Goal: Communication & Community: Answer question/provide support

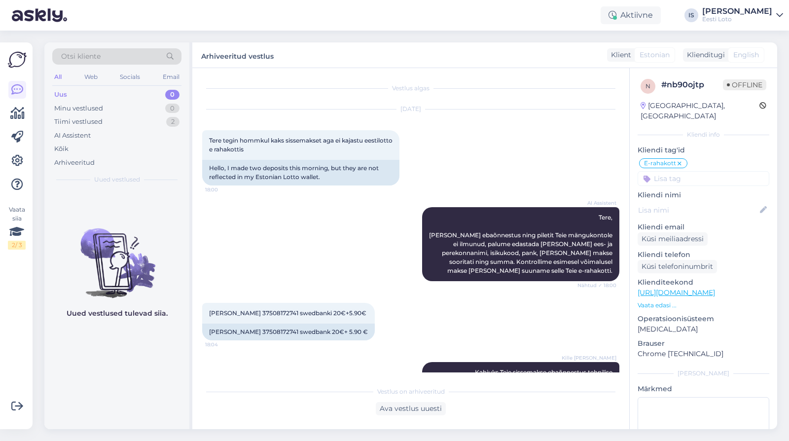
scroll to position [835, 0]
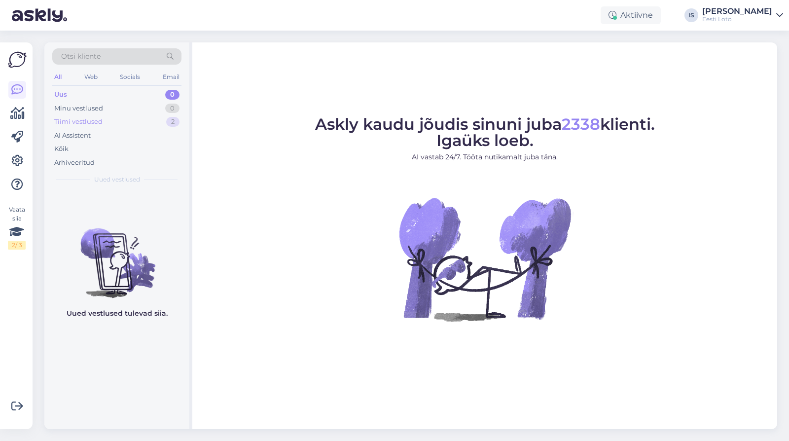
click at [83, 120] on div "Tiimi vestlused" at bounding box center [78, 122] width 48 height 10
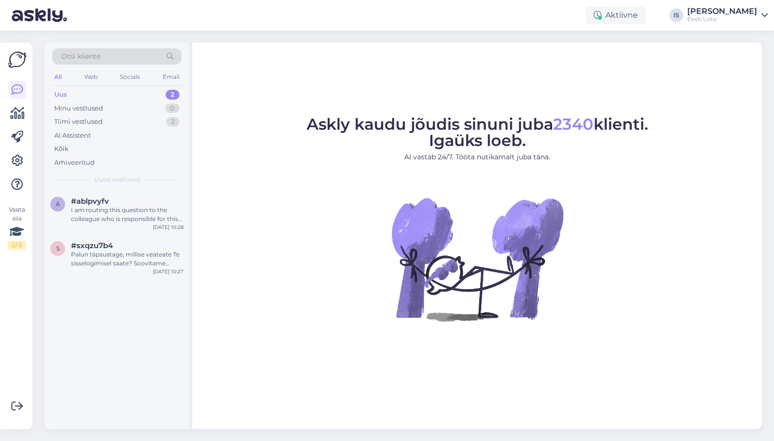
click at [108, 95] on div "Uus 2" at bounding box center [116, 95] width 129 height 14
click at [110, 261] on div "Palun täpsustage, millise veateate Te sisselogimisel saate? Soovitame proovida …" at bounding box center [127, 259] width 112 height 18
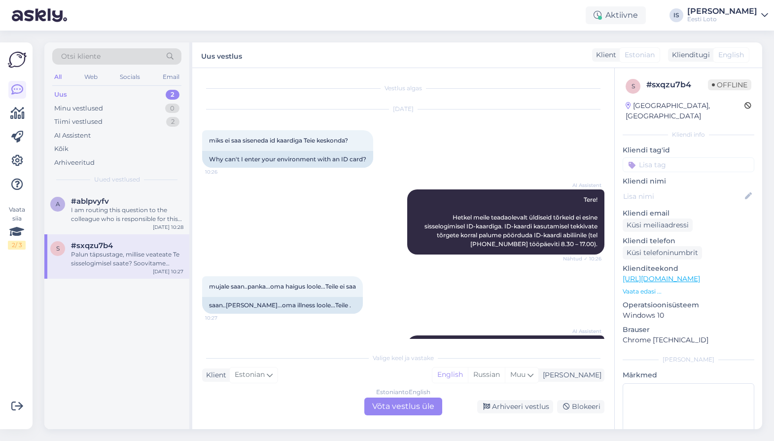
scroll to position [64, 0]
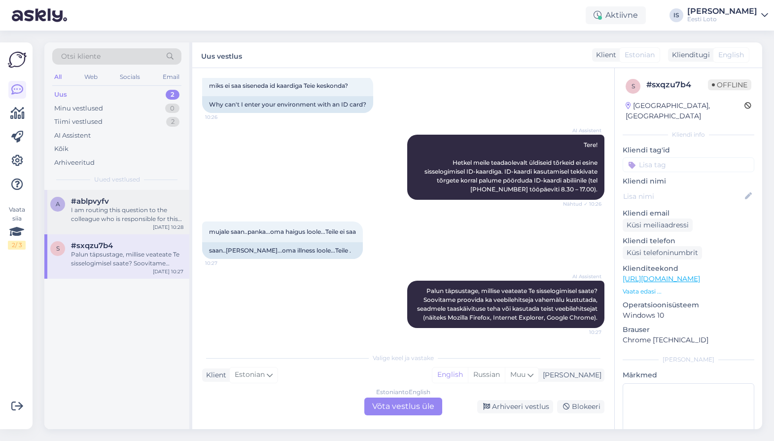
click at [113, 215] on div "I am routing this question to the colleague who is responsible for this topic. …" at bounding box center [127, 215] width 112 height 18
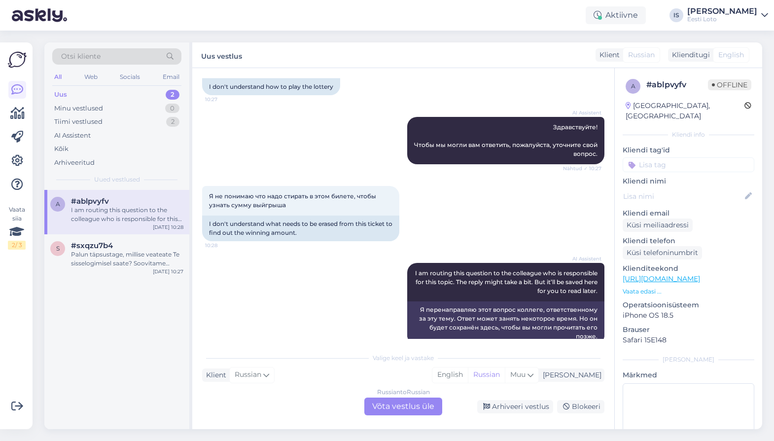
scroll to position [89, 0]
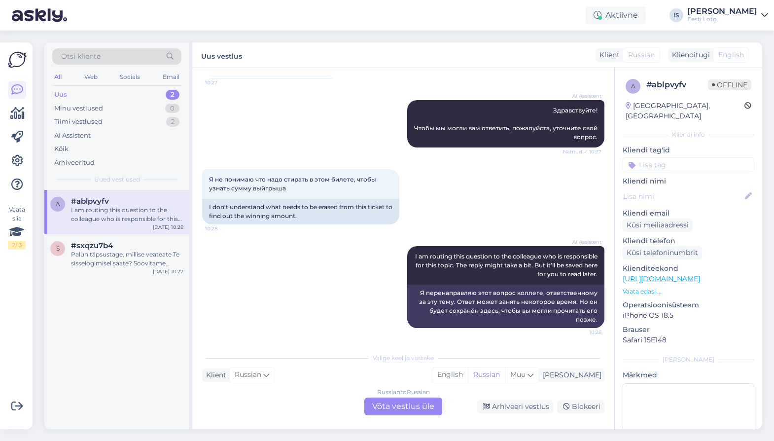
click at [392, 404] on div "Russian to Russian Võta vestlus üle" at bounding box center [403, 406] width 78 height 18
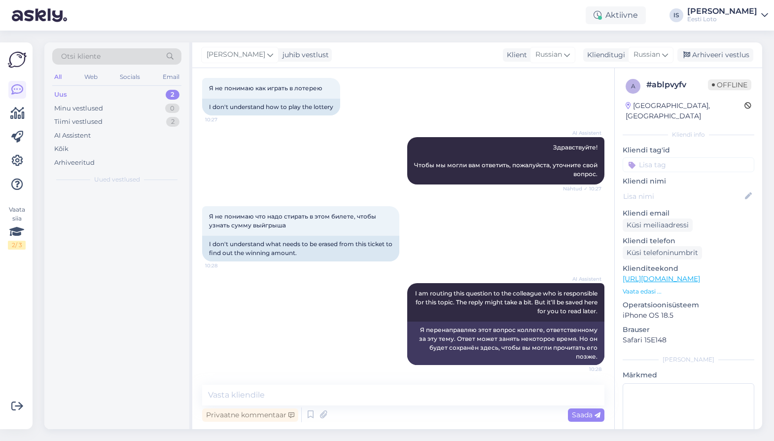
scroll to position [52, 0]
click at [664, 51] on icon at bounding box center [665, 54] width 6 height 11
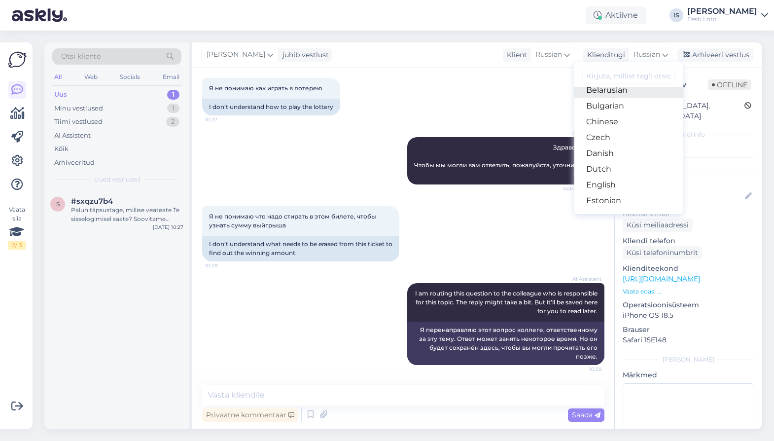
scroll to position [39, 0]
click at [633, 189] on link "Estonian" at bounding box center [628, 186] width 108 height 16
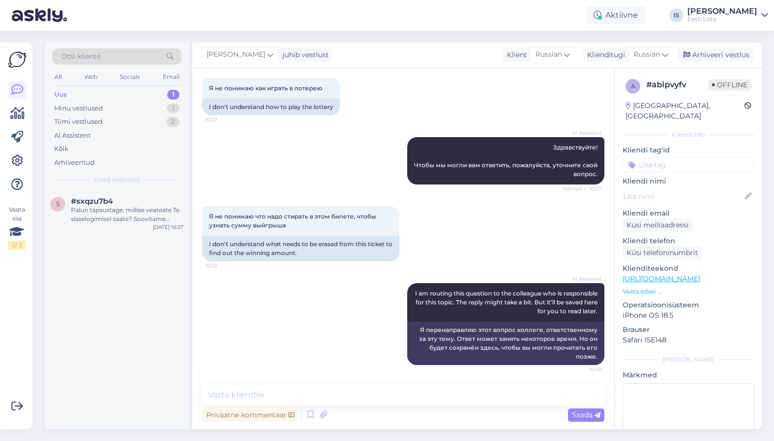
scroll to position [66, 0]
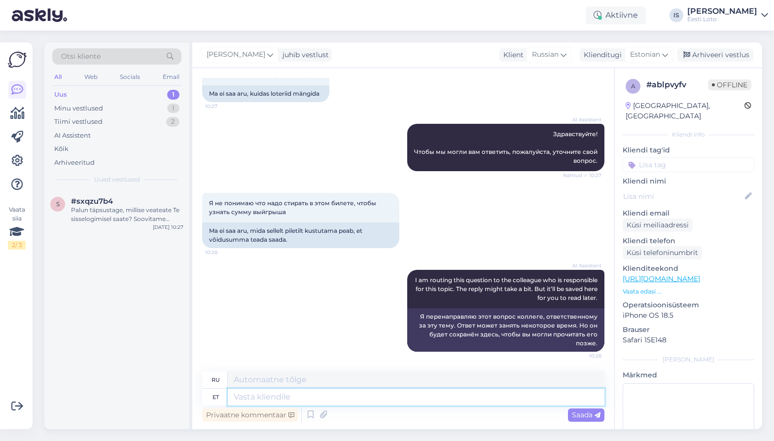
click at [337, 398] on textarea at bounding box center [416, 397] width 377 height 17
type textarea "T"
type textarea "Т"
type textarea "Täpsustage"
type textarea "Указать"
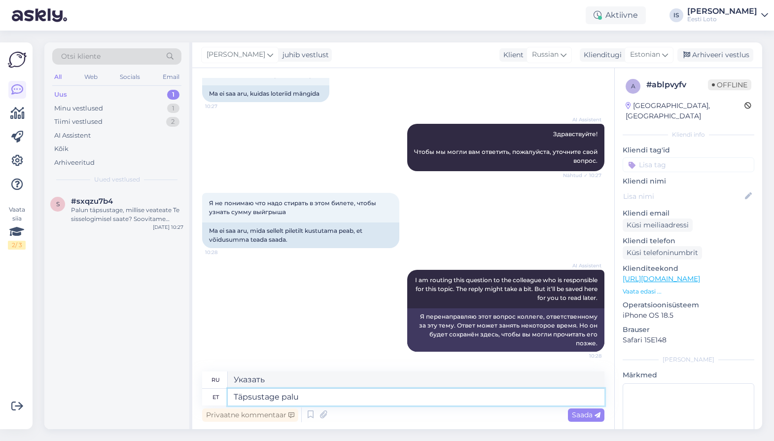
type textarea "Täpsustage palun"
type textarea "Пожалуйста, уточните."
type textarea "Täpsustage palun, m"
type textarea "Пожалуйста, уточните,"
type textarea "Täpsustage palun, missu"
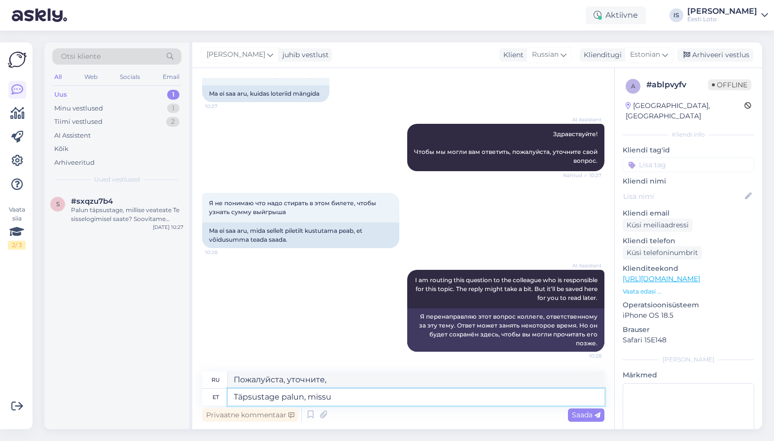
type textarea "Пожалуйста, поясните, мисс."
type textarea "Täpsustage palun, missugust"
type textarea "Пожалуйста, укажите, какой тип"
type textarea "Täpsustage palun, missugust loteriid"
type textarea "Уточните, пожалуйста, что это за лотерея?"
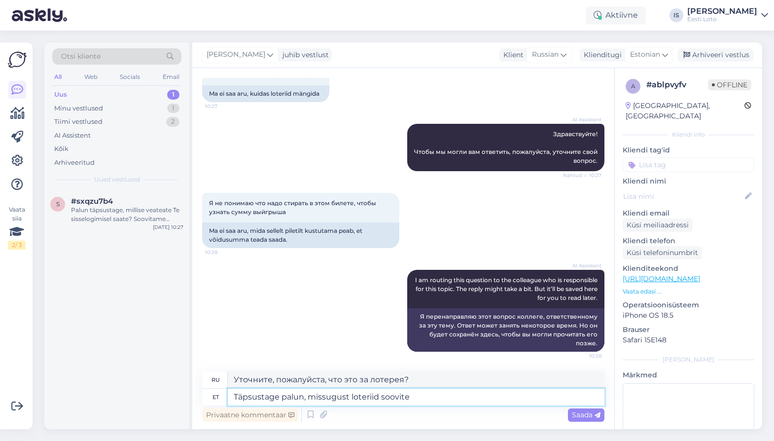
type textarea "Täpsustage palun, missugust loteriid soovite"
type textarea "Пожалуйста, укажите, какую лотерею вы хотите."
type textarea "Täpsustage palun, missugust loteriid soovite mängida"
type textarea "Пожалуйста, укажите, в какой лотерее вы хотели бы играть."
type textarea "Täpsustage palun, missugust loteriid soovite mängida. Saan m"
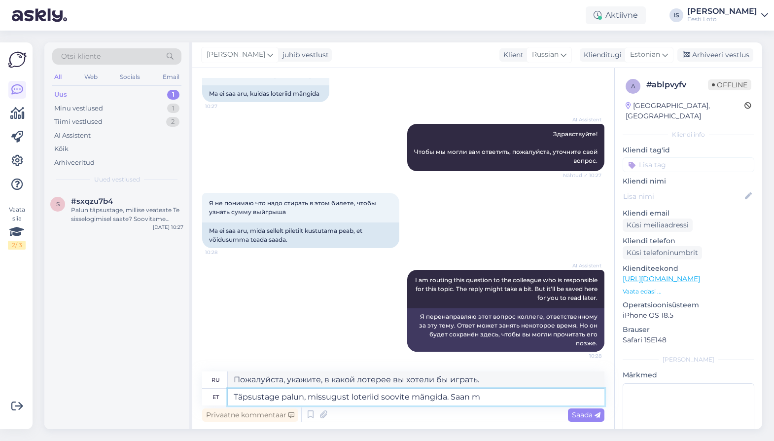
type textarea "Пожалуйста, укажите, в какой лотерее вы хотели бы играть. Я могу"
type textarea "Täpsustage palun, missugust loteriid soovite mängida. Saan ma"
type textarea "Пожалуйста, укажите, в какой лотерее вы хотели бы участвовать. Могу ли я"
type textarea "Täpsustage palun, missugust loteriid soovite mängida. Saan ma õ"
type textarea "Укажите, в какой лотерее вы хотели бы участвовать. Могу ли я в неё сыграть?"
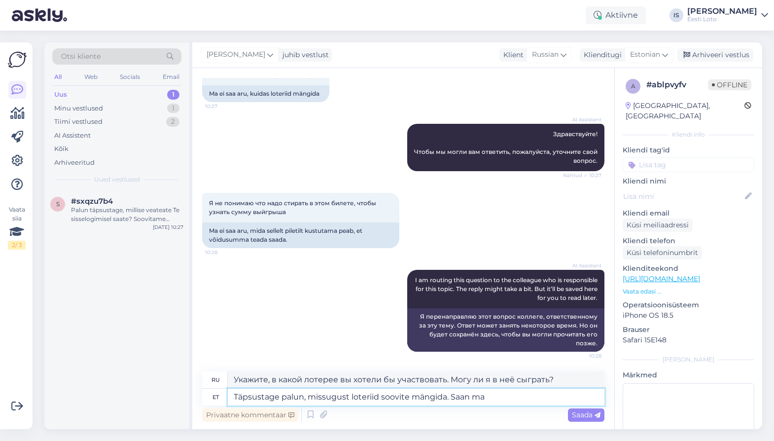
type textarea "Täpsustage palun, missugust loteriid soovite mängida. Saan ma"
type textarea "Пожалуйста, укажите, в какой лотерее вы хотели бы участвовать. Могу ли я"
type textarea "Täpsustage palun, missugust loteriid soovite mängida. Saan"
type textarea "Пожалуйста, укажите, в какой лотерее вы хотели бы играть. Я могу"
type textarea "Täpsustage palun, missugust loteriid soovite mängida."
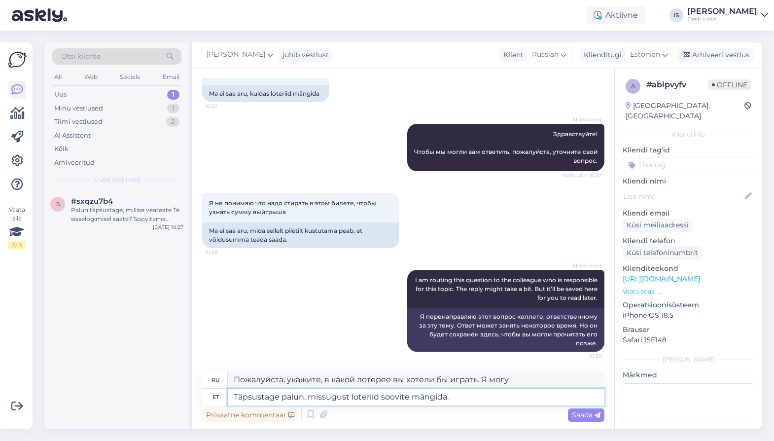
type textarea "Пожалуйста, укажите, в какой лотерее вы хотели бы играть."
type textarea "Täpsustage palun, missugust loteriid soovite mängida. On see"
type textarea "Пожалуйста, укажите, в какой лотерее вы хотели бы играть. Это"
type textarea "Täpsustage palun, missugust loteriid soovite mängida. On see internetis"
type textarea "Укажите, в какую лотерею вы хотите играть. Она онлайн?"
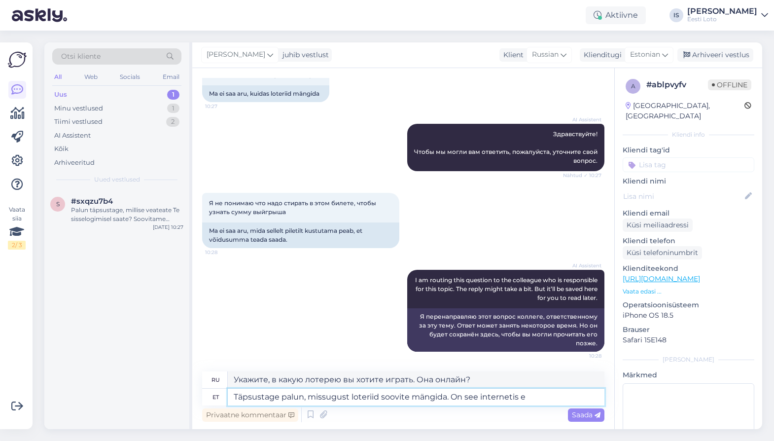
type textarea "Täpsustage palun, missugust loteriid soovite mängida. On see internetis e-"
type textarea "Укажите, в какой лотерее вы хотите участвовать. Онлайн или в электронном формат…"
type textarea "Täpsustage palun, missugust loteriid soovite mängida. On see internetis e-kiirl…"
type textarea "Укажите, в какую лотерею вы хотите играть. Это онлайн-лотерея с мгновенным розы…"
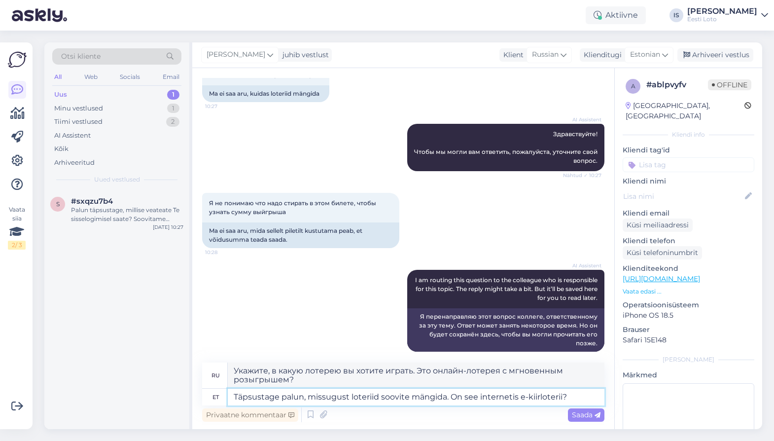
scroll to position [74, 0]
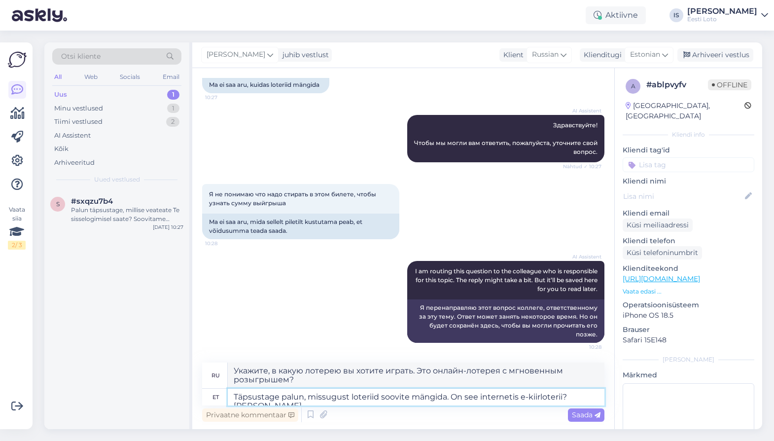
type textarea "Täpsustage palun, missugust loteriid soovite mängida. On see internetis e-kiirl…"
type textarea "Укажите, в какую лотерею вы хотите играть. Это онлайн-лотерея с мгновенным розы…"
type textarea "Täpsustage palun, missugust loteriid soovite mängida. On see internetis e-kiirl…"
type textarea "Укажите, в какую лотерею вы хотите играть. Это онлайн-лотерея с мгновенным розы…"
type textarea "Täpsustage palun, missugust loteriid soovite mängida. On see internetis e-kiirl…"
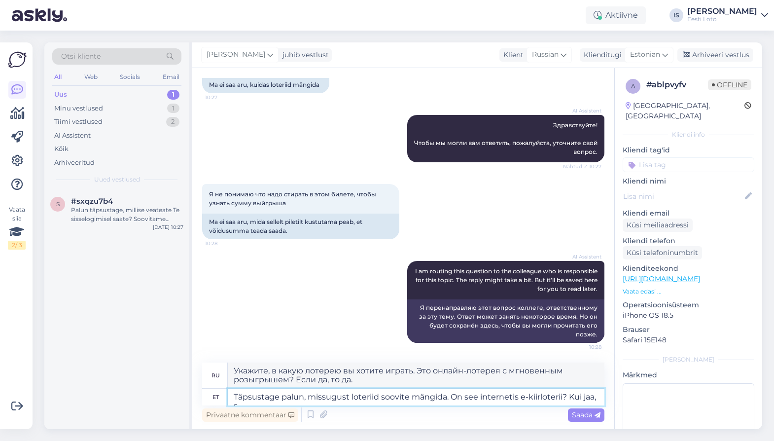
scroll to position [83, 0]
type textarea "Укажите, в какую лотерею вы хотите играть. Это онлайн-лотерея с мгновенным розы…"
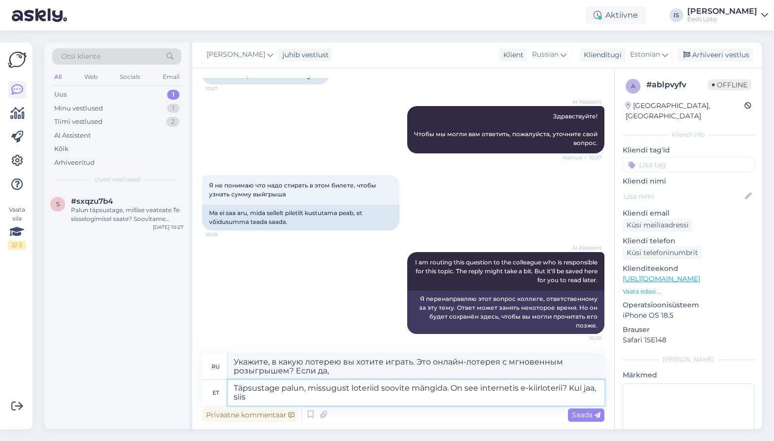
type textarea "Täpsustage palun, missugust loteriid soovite mängida. On see internetis e-kiirl…"
type textarea "Укажите, в какую лотерею вы хотите играть. Это онлайн-лотерея с мгновенным розы…"
type textarea "Täpsustage palun, missugust loteriid soovite mängida. On see internetis e-kiirl…"
type textarea "Укажите, в какой лотерее вы хотите участвовать. Это онлайн-лотерея с мгновенным…"
type textarea "Täpsustage palun, missugust loteriid soovite mängida. On see internetis e-kiirl…"
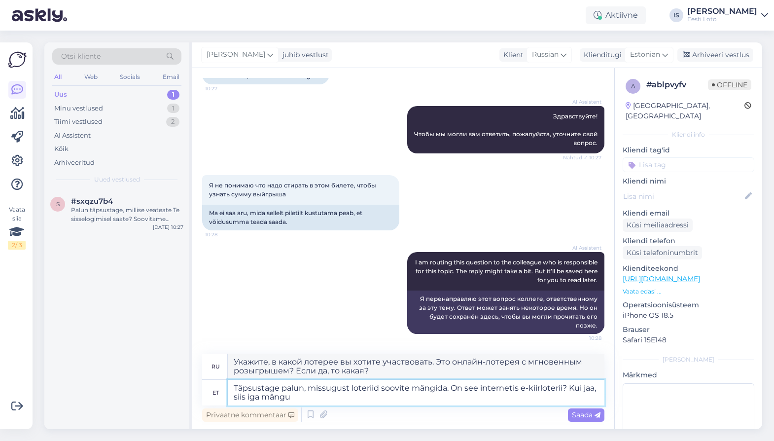
type textarea "Укажите, в какую лотерею вы хотите играть. Это онлайн-лотерея с мгновенным розы…"
type textarea "Täpsustage palun, missugust loteriid soovite mängida. On see internetis e-kiirl…"
type textarea "Укажите, в какой лотерее вы хотите играть. Это онлайн-лотерея с мгновенным розы…"
type textarea "Täpsustage palun, missugust loteriid soovite mängida. On see internetis e-kiirl…"
type textarea "Укажите, в какую лотерею вы хотите играть. Это онлайн-лотерея с мгновенным розы…"
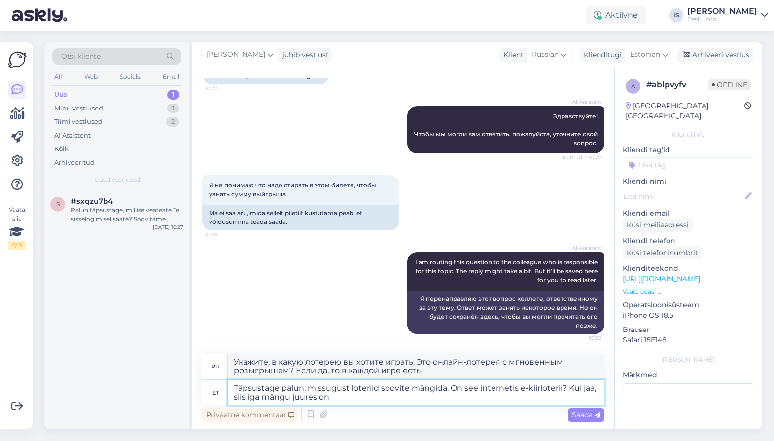
type textarea "Täpsustage palun, missugust loteriid soovite mängida. On see internetis e-kiirl…"
type textarea "Укажите, в какой лотерее вы хотите играть. Это онлайн-лотерея с мгновенным розы…"
type textarea "Täpsustage palun, missugust loteriid soovite mängida. On see internetis e-kiirl…"
type textarea "Укажите, в какую лотерею вы хотите играть. Это онлайн-лотерея с мгновенным розы…"
type textarea "Täpsustage palun, missugust loteriid soovite mängida. On see internetis e-kiirl…"
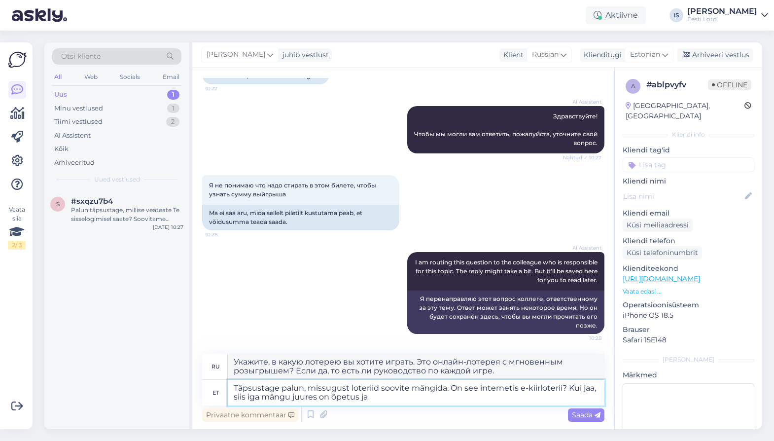
type textarea "Укажите, в какую лотерею вы хотите играть. Это онлайн-лотерея с мгновенным розы…"
type textarea "Täpsustage palun, missugust loteriid soovite mängida. On see internetis e-kiirl…"
type textarea "Укажите, в какую лотерею вы хотите играть. Это онлайн-лотерея с мгновенным розы…"
type textarea "Täpsustage palun, missugust loteriid soovite mängida. On see internetis e-kiirl…"
type textarea "Укажите, в какую лотерею вы хотите играть. Это онлайн-лотерея с мгновенным розы…"
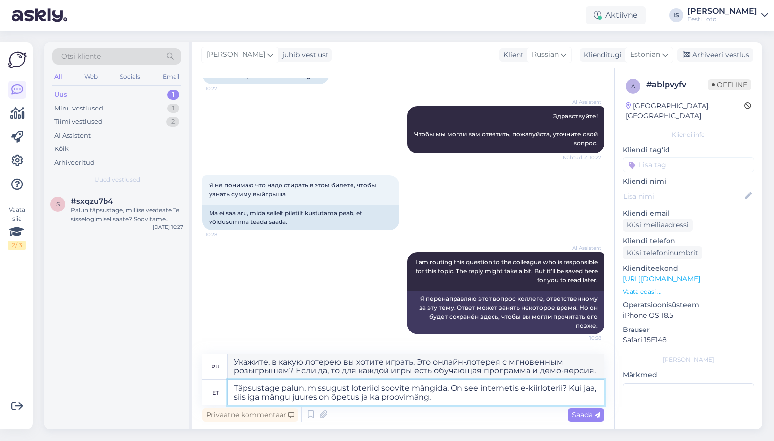
type textarea "Täpsustage palun, missugust loteriid soovite mängida. On see internetis e-kiirl…"
type textarea "Укажите, в какую лотерею вы хотите играть. Это онлайн-лотерея с мгновенным розы…"
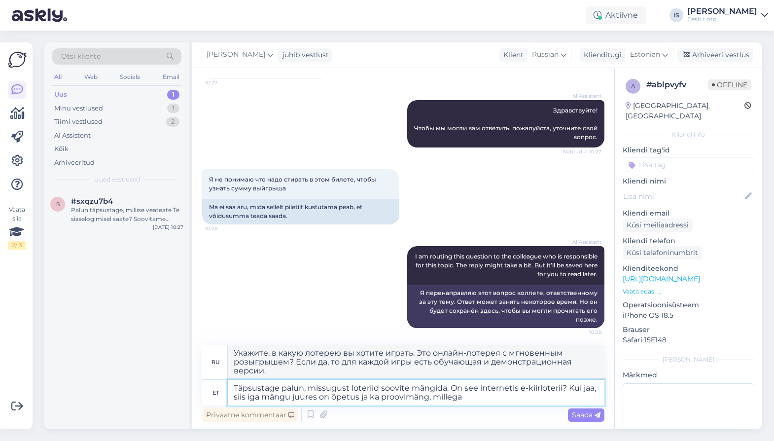
type textarea "Täpsustage palun, missugust loteriid soovite mängida. On see internetis e-kiirl…"
type textarea "Укажите, в какую лотерею вы хотите играть. Это онлайн-лотерея с мгновенным розы…"
type textarea "Täpsustage palun, missugust loteriid soovite mängida. On see internetis e-kiirl…"
type textarea "Укажите, в какую лотерею вы хотите играть. Это онлайн-лотерея с мгновенным розы…"
type textarea "Täpsustage palun, missugust loteriid soovite mängida. On see internetis e-kiirl…"
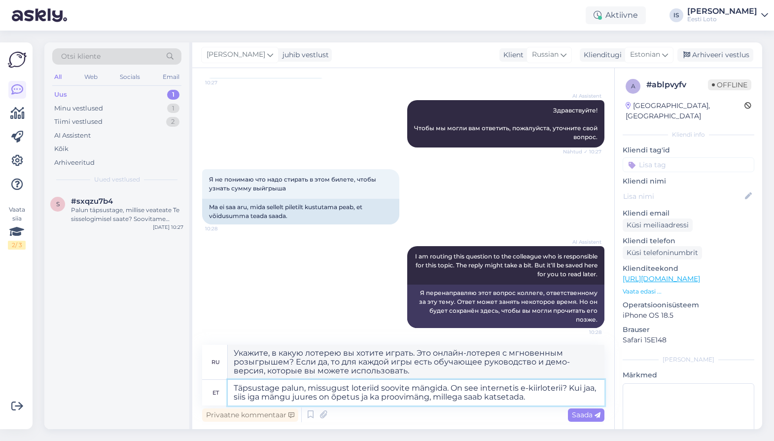
type textarea "Укажите, в какую лотерею вы хотите играть. Это онлайн-лотерея с мгновенным розы…"
type textarea "Täpsustage palun, missugust loteriid soovite mängida. On see internetis e-kiirl…"
click at [577, 414] on span "Saada" at bounding box center [586, 414] width 29 height 9
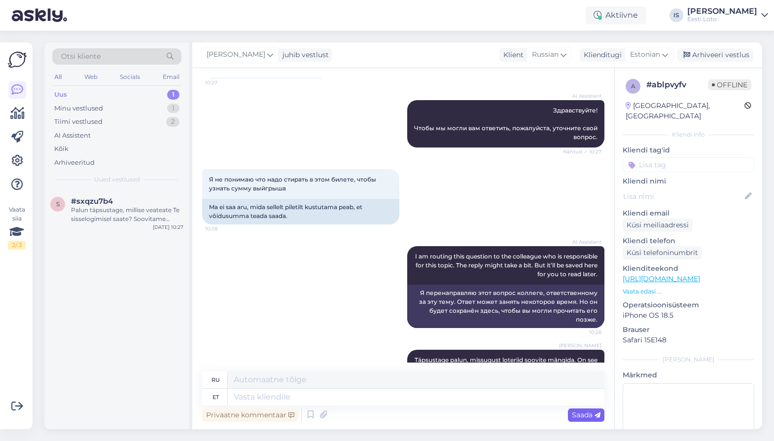
scroll to position [169, 0]
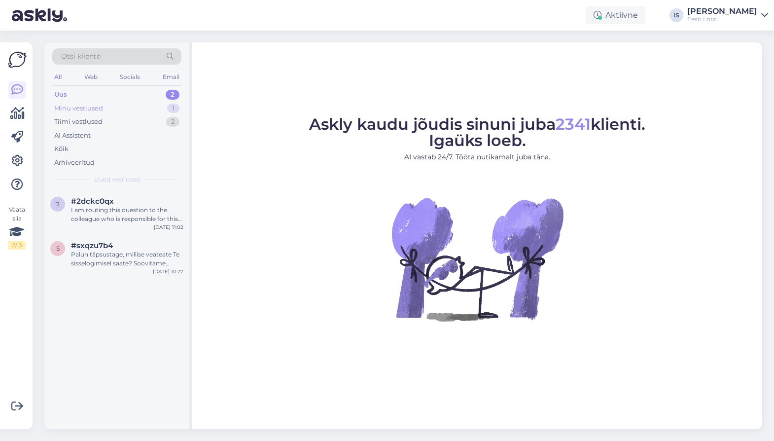
click at [91, 107] on div "Minu vestlused" at bounding box center [78, 109] width 49 height 10
click at [127, 215] on div "Täpsustage palun, missugust loteriid soovite mängida. On see internetis e-kiirl…" at bounding box center [127, 215] width 112 height 18
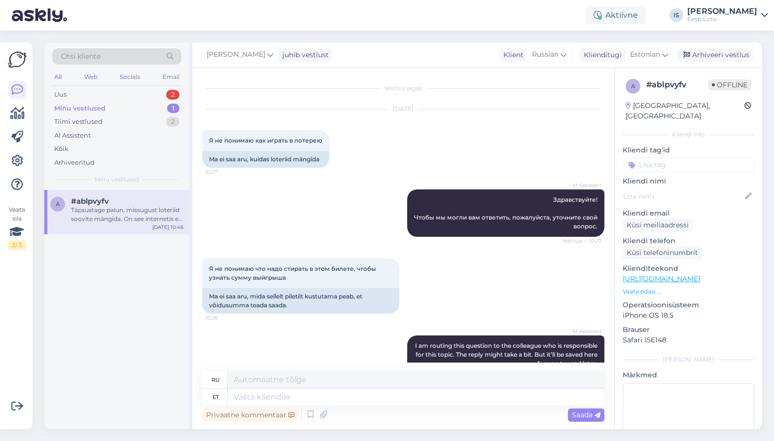
scroll to position [169, 0]
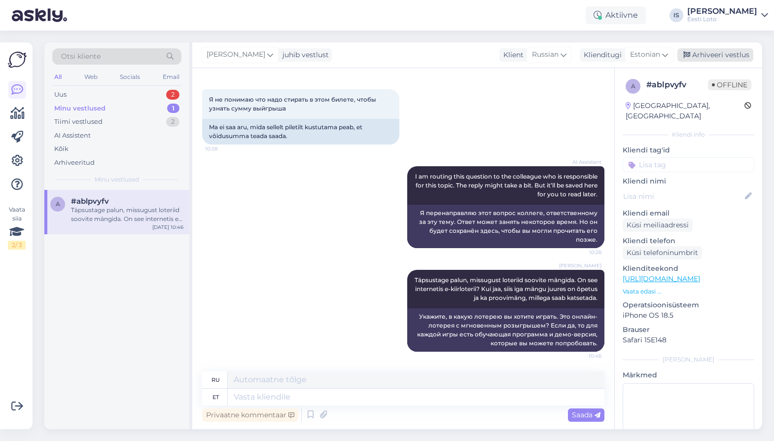
click at [736, 54] on div "Arhiveeri vestlus" at bounding box center [715, 54] width 76 height 13
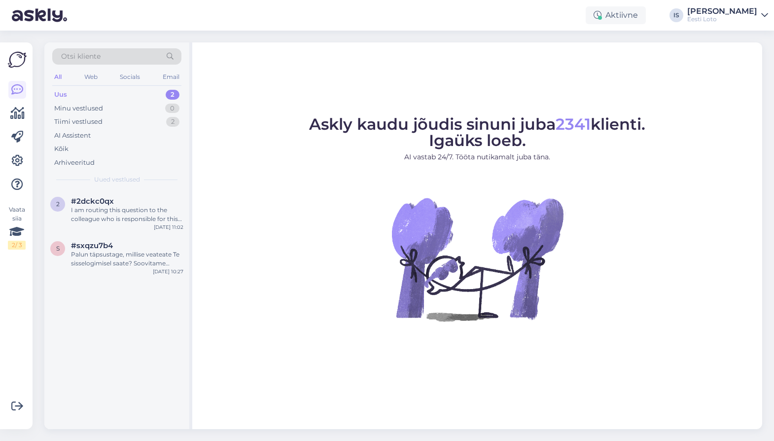
click at [112, 93] on div "Uus 2" at bounding box center [116, 95] width 129 height 14
click at [112, 262] on div "Palun täpsustage, millise veateate Te sisselogimisel saate? Soovitame proovida …" at bounding box center [127, 259] width 112 height 18
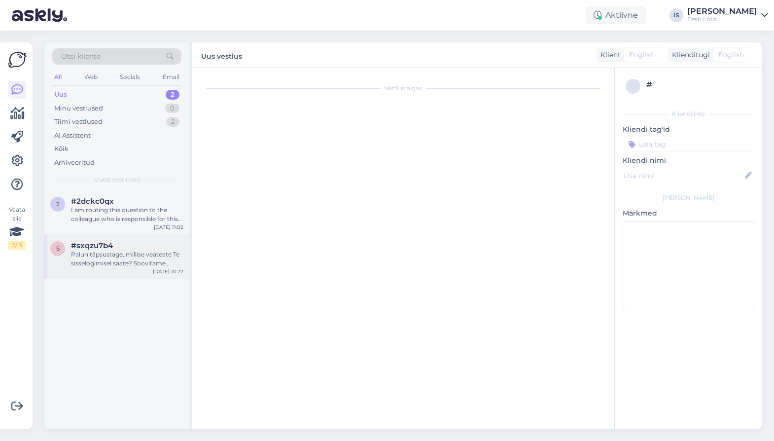
scroll to position [64, 0]
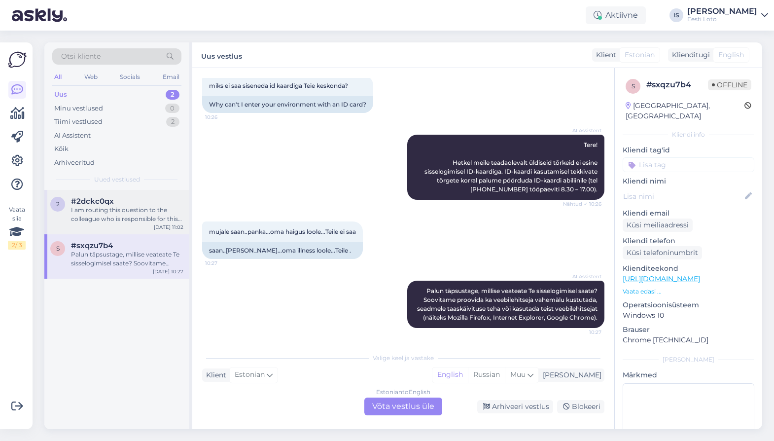
click at [126, 216] on div "I am routing this question to the colleague who is responsible for this topic. …" at bounding box center [127, 215] width 112 height 18
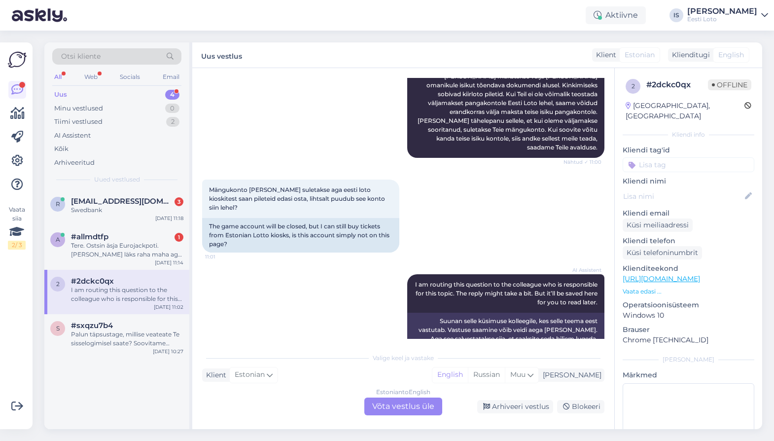
scroll to position [230, 0]
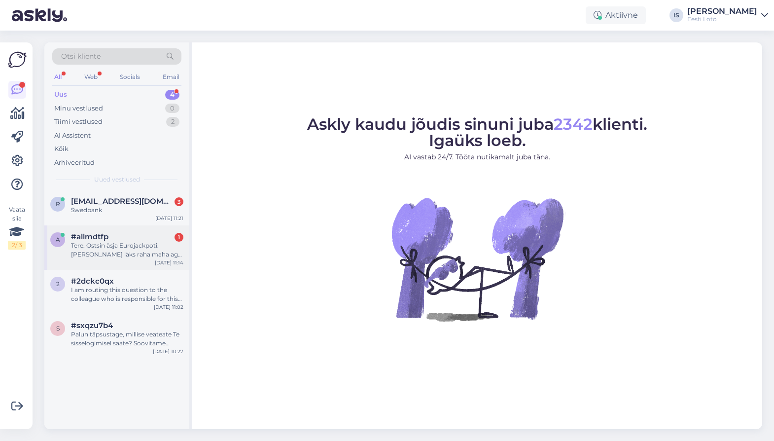
click at [154, 250] on div "Tere. Ostsin äsja Eurojackpoti. [PERSON_NAME] läks raha maha aga piletit ei saa…" at bounding box center [127, 250] width 112 height 18
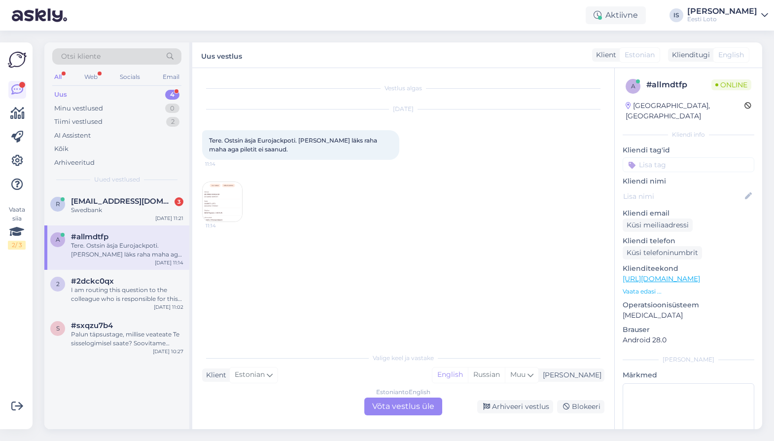
click at [224, 195] on img at bounding box center [222, 201] width 39 height 39
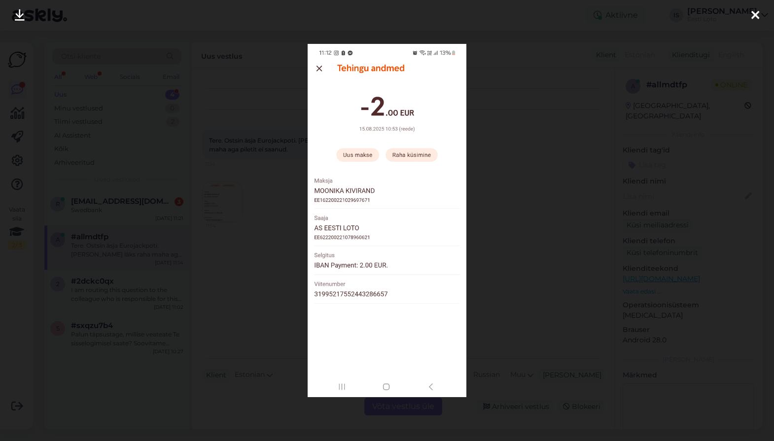
click at [754, 16] on icon at bounding box center [755, 15] width 8 height 13
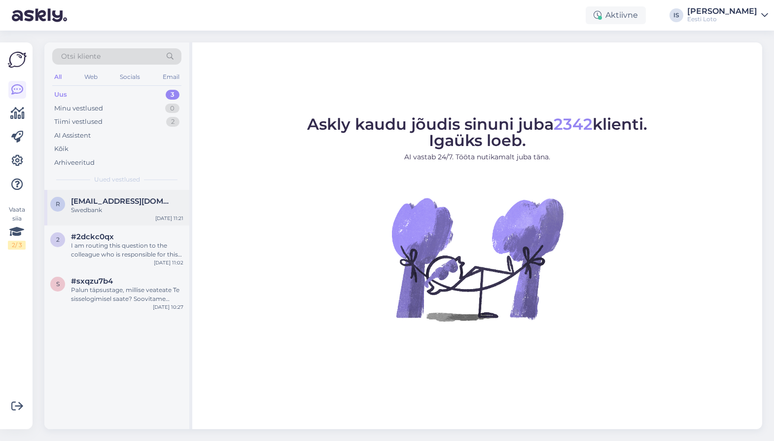
click at [90, 209] on div "Swedbank" at bounding box center [127, 210] width 112 height 9
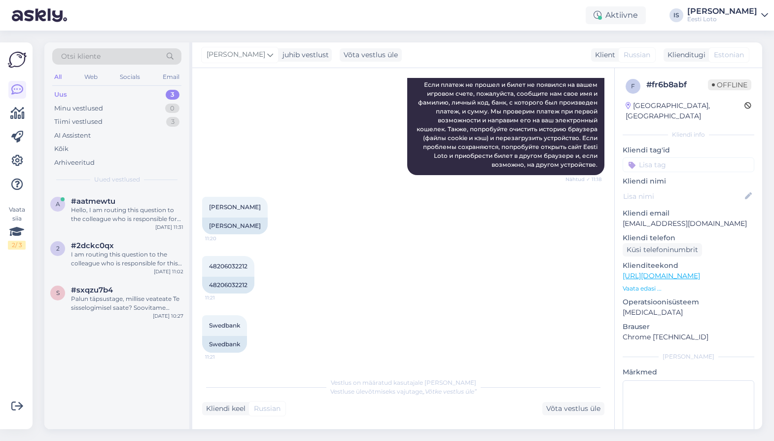
scroll to position [974, 0]
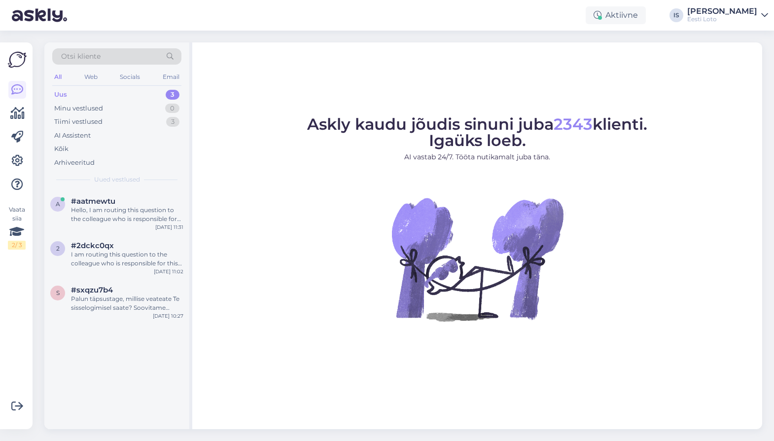
click at [116, 94] on div "Uus 3" at bounding box center [116, 95] width 129 height 14
click at [135, 214] on div "Hello, I am routing this question to the colleague who is responsible for this …" at bounding box center [127, 215] width 112 height 18
click at [140, 211] on div "Hello, I am routing this question to the colleague who is responsible for this …" at bounding box center [127, 215] width 112 height 18
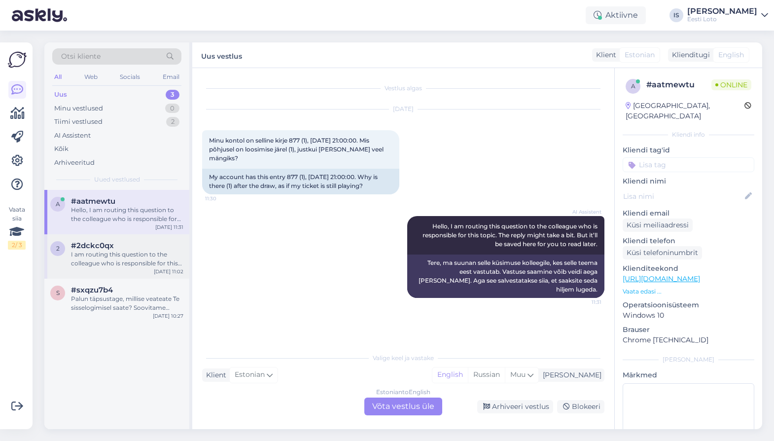
click at [118, 265] on div "I am routing this question to the colleague who is responsible for this topic. …" at bounding box center [127, 259] width 112 height 18
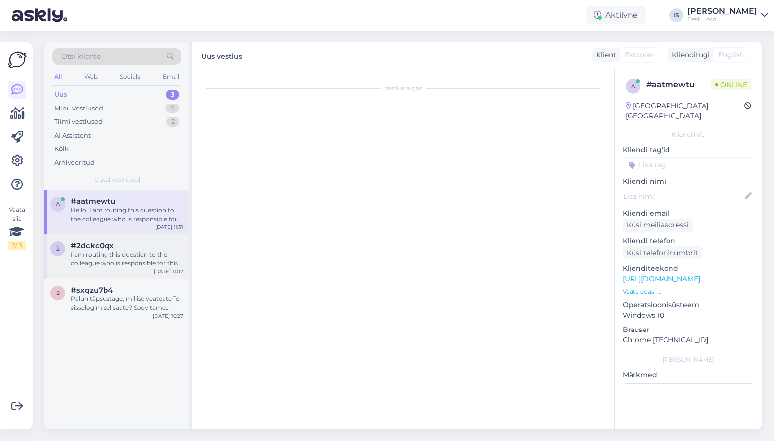
scroll to position [231, 0]
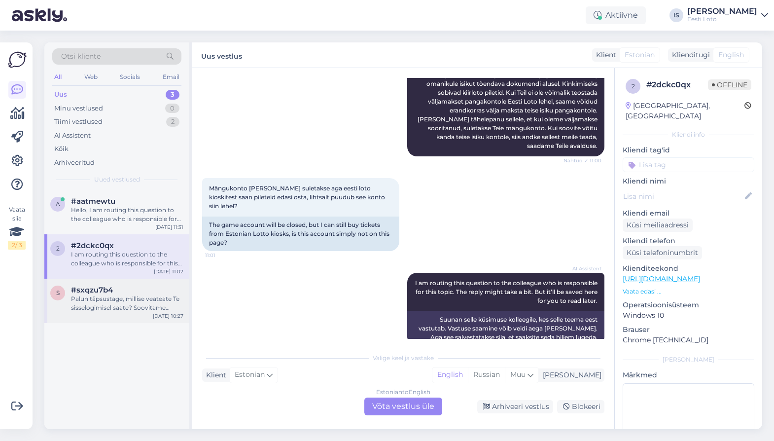
click at [137, 306] on div "Palun täpsustage, millise veateate Te sisselogimisel saate? Soovitame proovida …" at bounding box center [127, 303] width 112 height 18
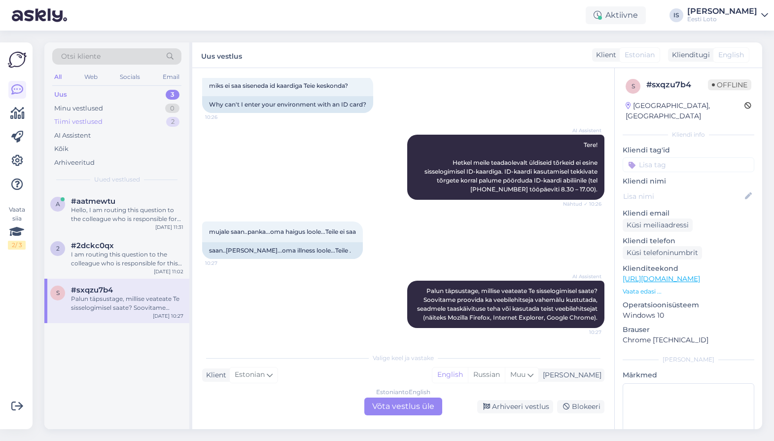
click at [89, 122] on div "Tiimi vestlused" at bounding box center [78, 122] width 48 height 10
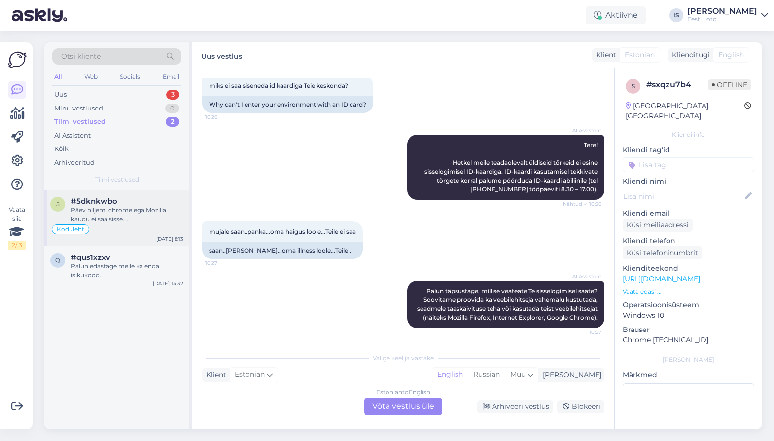
click at [135, 217] on div "Päev hiljem, chrome ega Mozilla kaudu ei saa sisse. [GEOGRAPHIC_DATA] kaudu [PE…" at bounding box center [127, 215] width 112 height 18
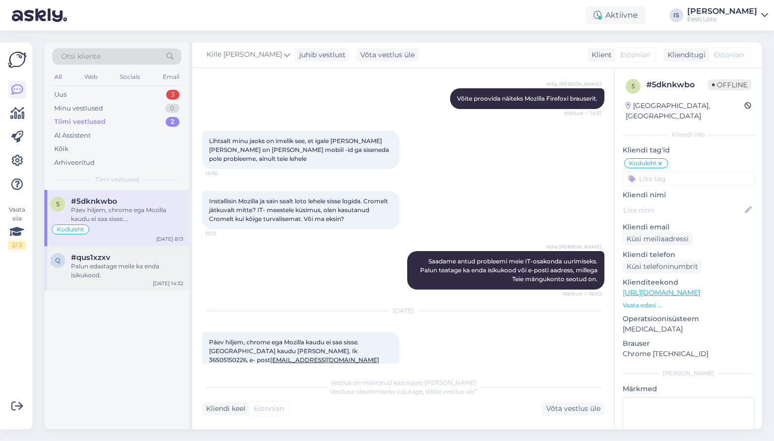
click at [99, 266] on div "Palun edastage meile ka enda isikukood." at bounding box center [127, 271] width 112 height 18
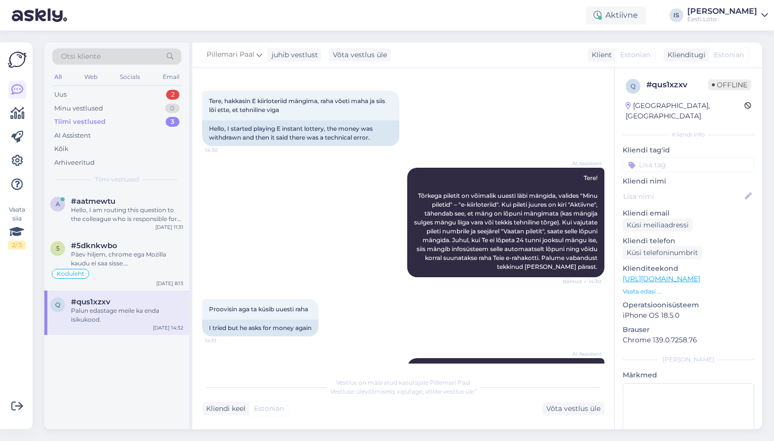
scroll to position [0, 0]
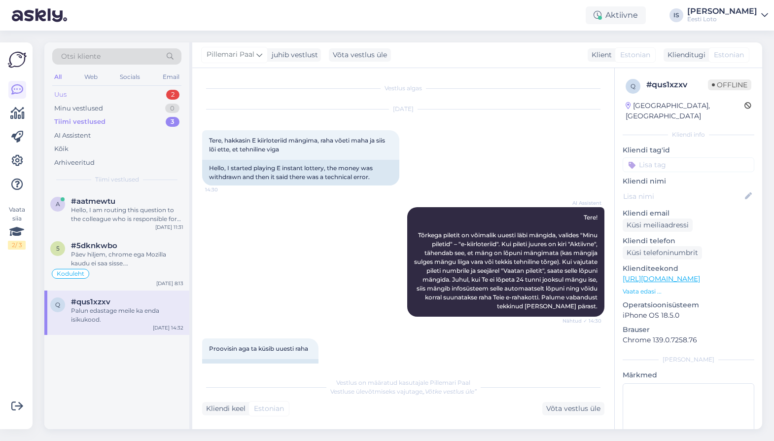
click at [62, 95] on div "Uus" at bounding box center [60, 95] width 12 height 10
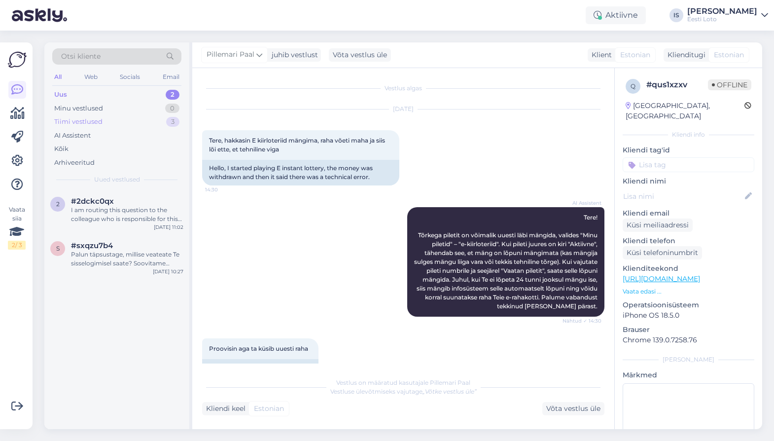
click at [70, 124] on div "Tiimi vestlused" at bounding box center [78, 122] width 48 height 10
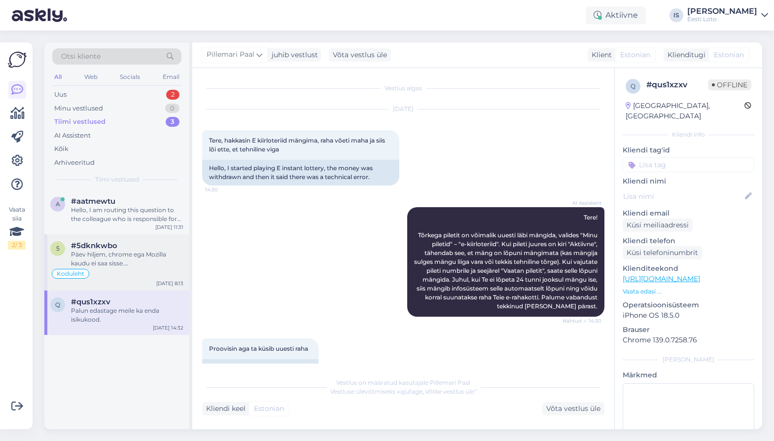
click at [125, 258] on div "Päev hiljem, chrome ega Mozilla kaudu ei saa sisse. Pangalingi kaudu sain. Ik 3…" at bounding box center [127, 259] width 112 height 18
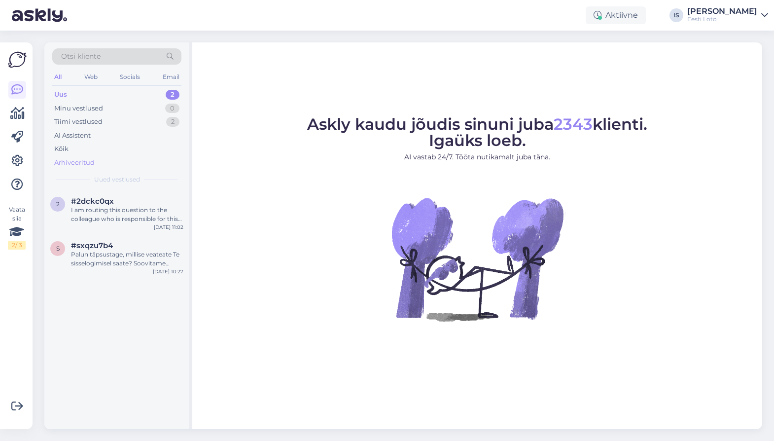
click at [81, 161] on div "Arhiveeritud" at bounding box center [74, 163] width 40 height 10
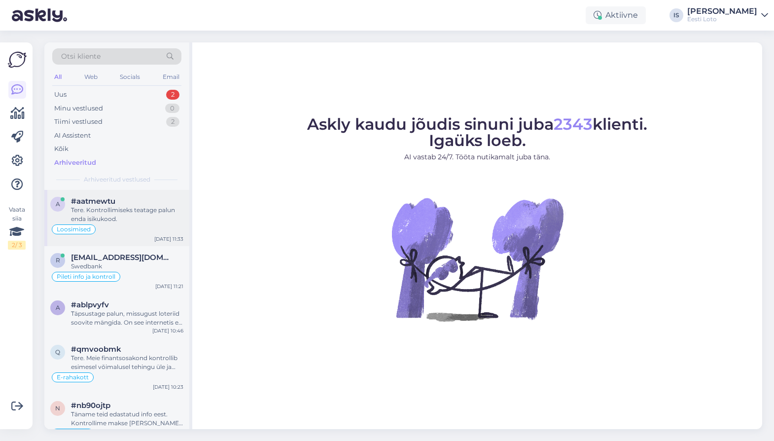
click at [98, 212] on div "Tere. Kontrollimiseks teatage palun enda isikukood." at bounding box center [127, 215] width 112 height 18
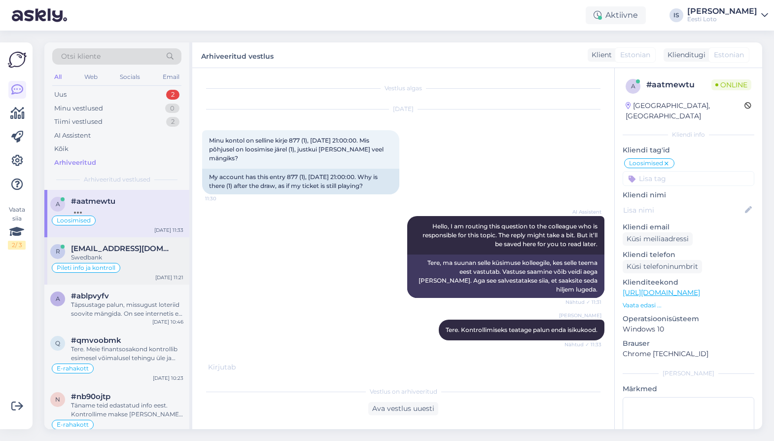
click at [105, 250] on span "rozalija@bk.ru" at bounding box center [122, 248] width 103 height 9
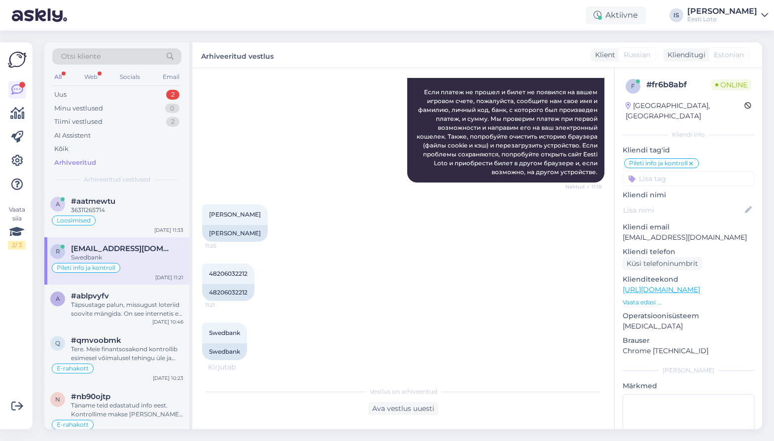
scroll to position [965, 0]
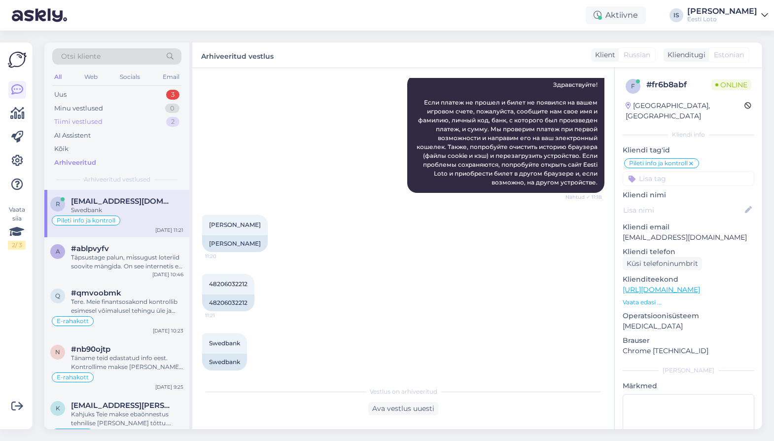
click at [95, 120] on div "Tiimi vestlused" at bounding box center [78, 122] width 48 height 10
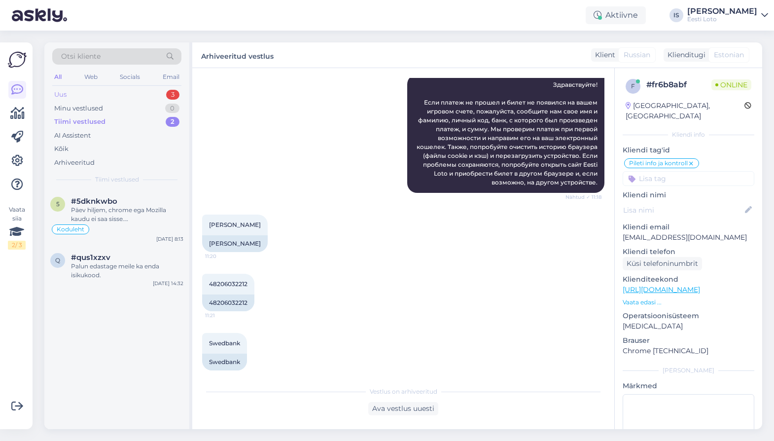
click at [70, 96] on div "Uus 3" at bounding box center [116, 95] width 129 height 14
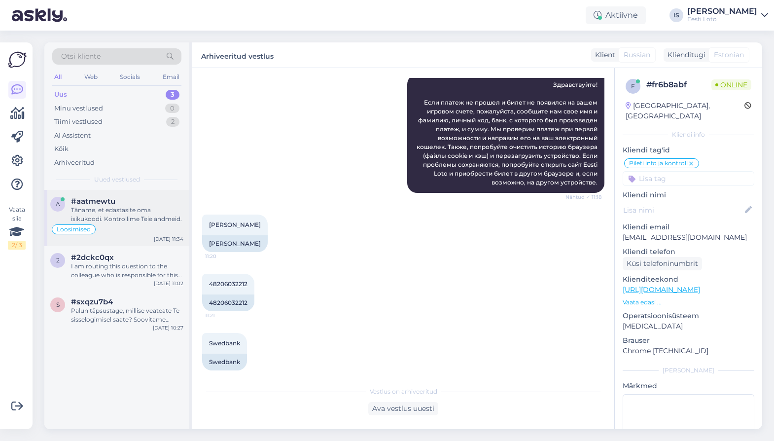
click at [114, 221] on div "Täname, et edastasite oma isikukoodi. Kontrollime Teie andmeid." at bounding box center [127, 215] width 112 height 18
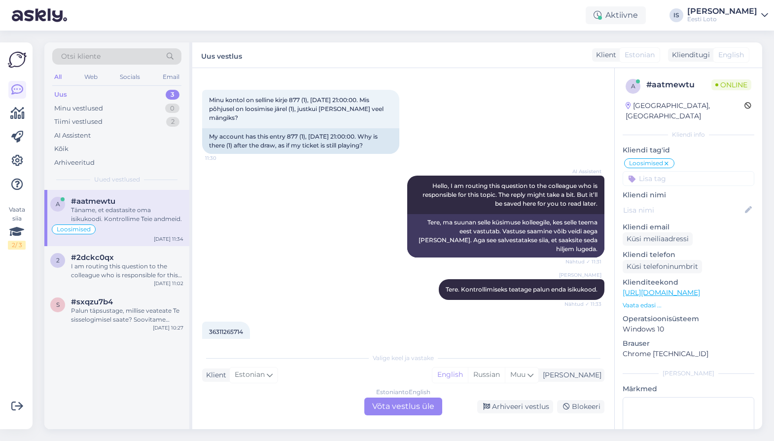
scroll to position [114, 0]
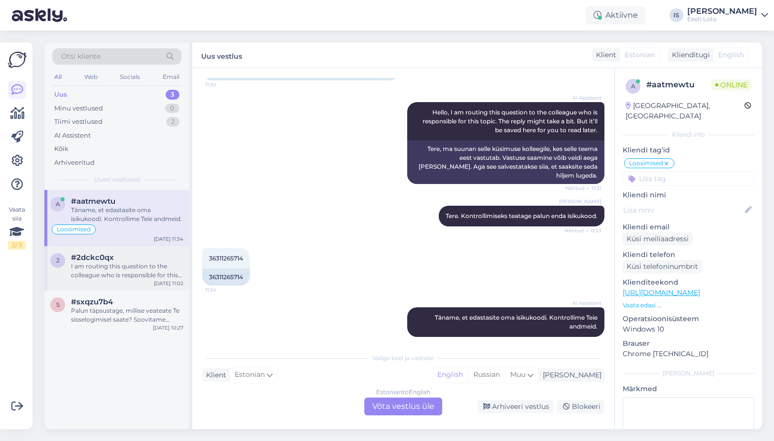
click at [94, 274] on div "I am routing this question to the colleague who is responsible for this topic. …" at bounding box center [127, 271] width 112 height 18
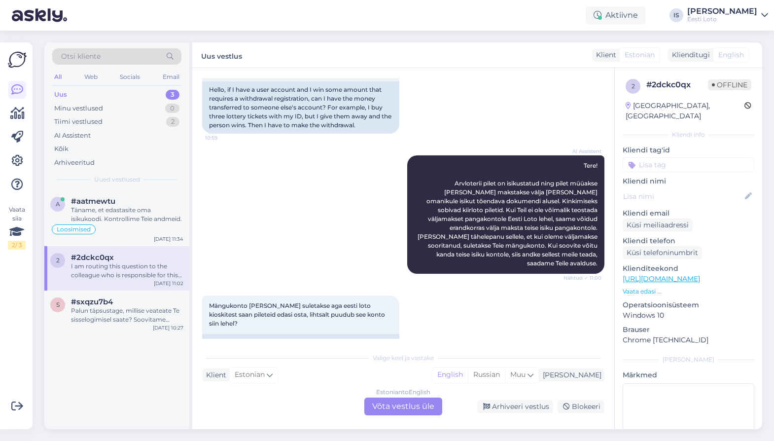
scroll to position [231, 0]
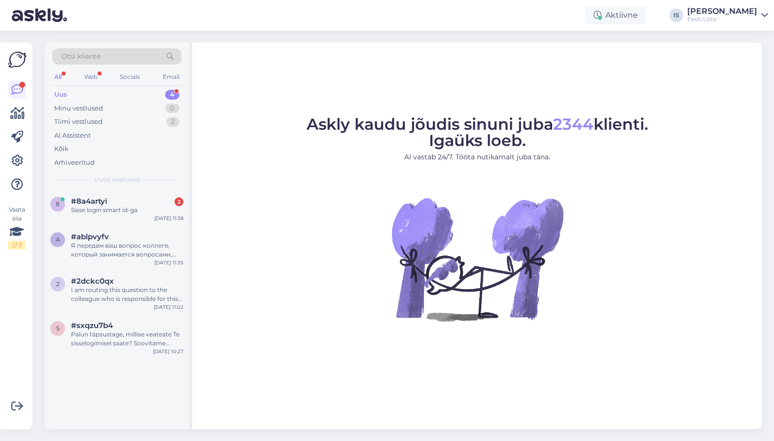
click at [69, 93] on div "Uus 4" at bounding box center [116, 95] width 129 height 14
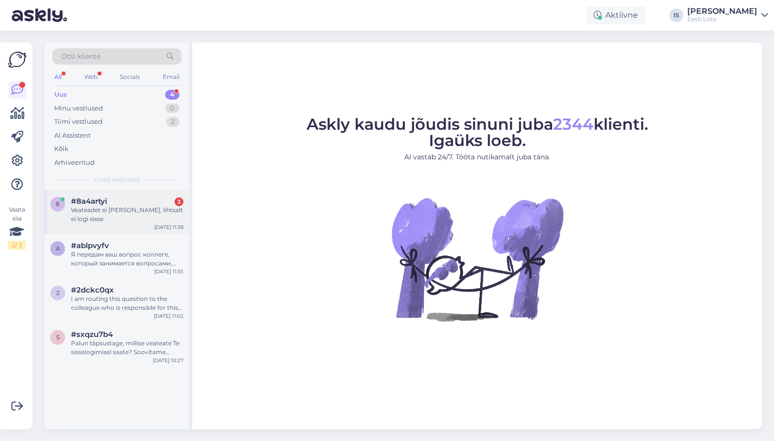
click at [126, 211] on div "Veateadet ei anna, lihtsalt ei logi sisse" at bounding box center [127, 215] width 112 height 18
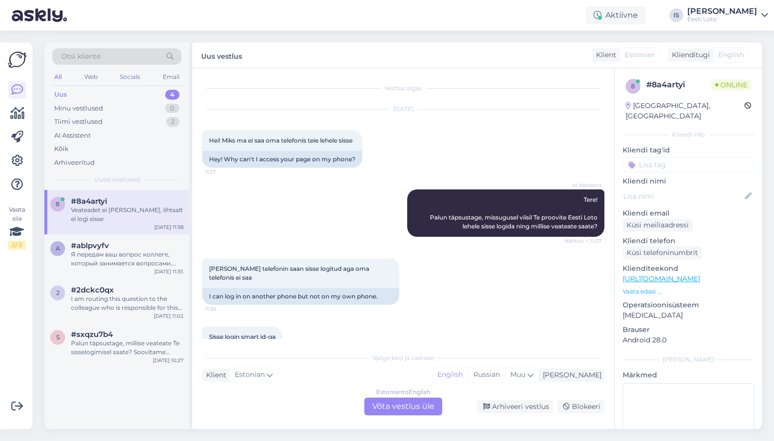
scroll to position [86, 0]
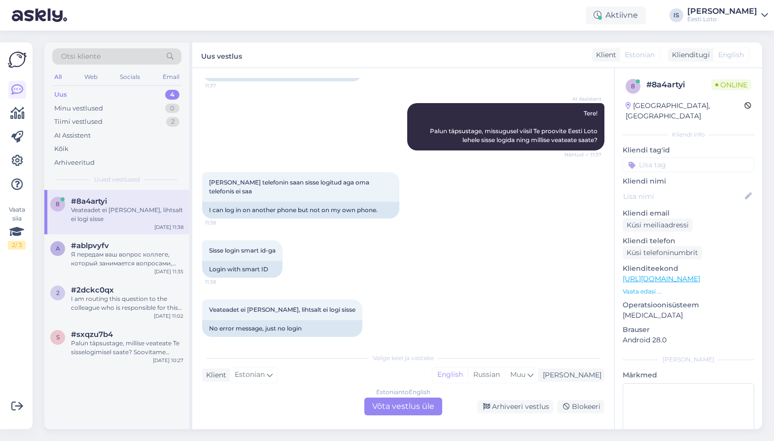
click at [413, 406] on div "Estonian to English Võta vestlus üle" at bounding box center [403, 406] width 78 height 18
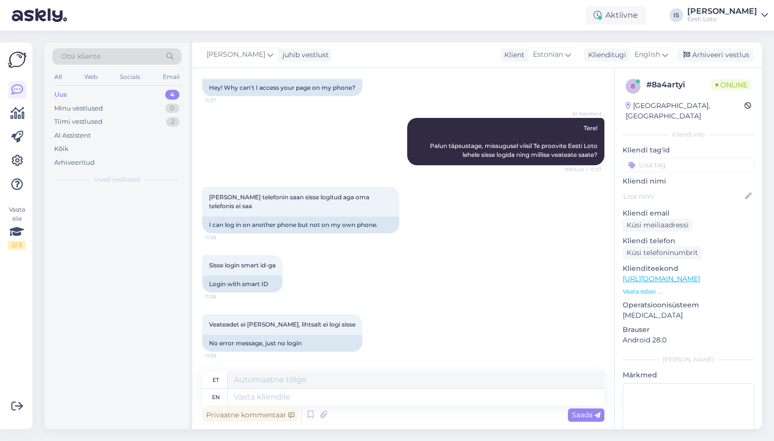
scroll to position [63, 0]
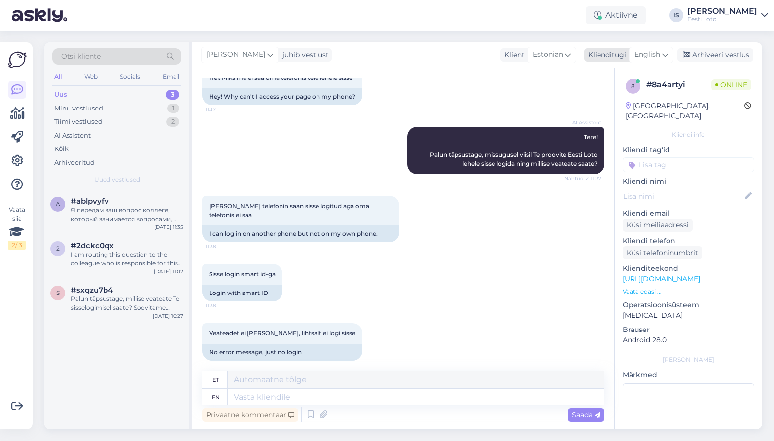
click at [657, 54] on span "English" at bounding box center [648, 54] width 26 height 11
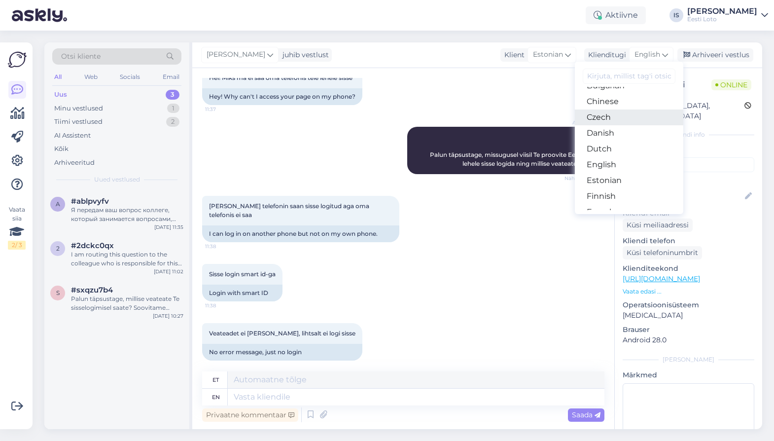
scroll to position [38, 0]
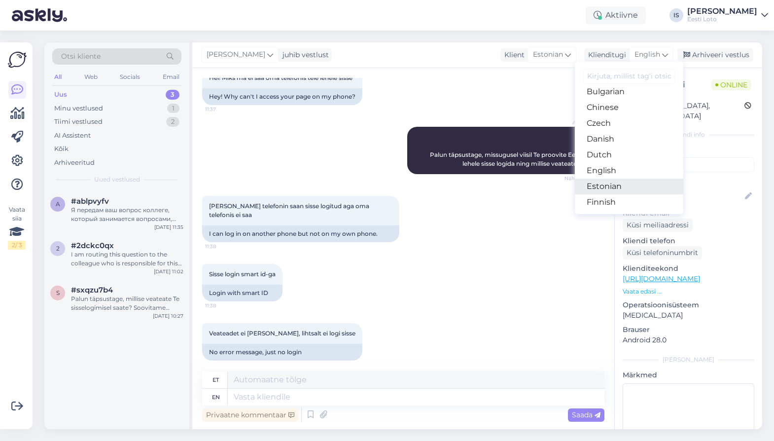
click at [646, 186] on link "Estonian" at bounding box center [629, 186] width 108 height 16
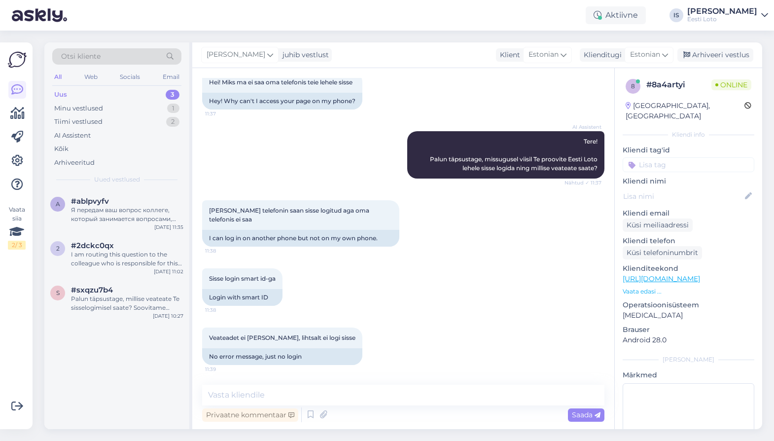
scroll to position [49, 0]
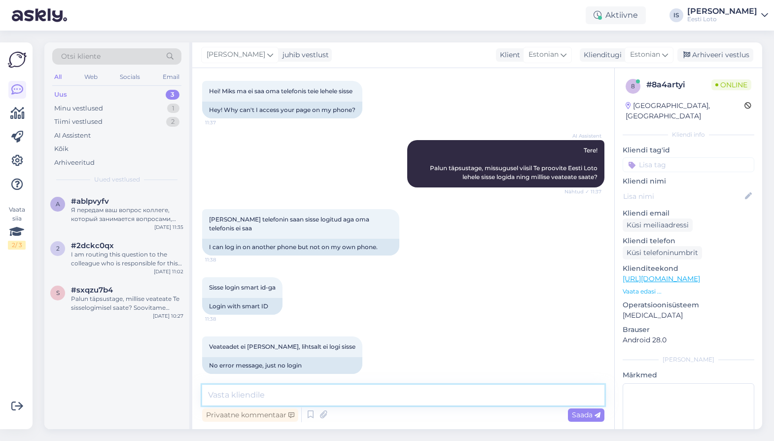
click at [283, 392] on textarea at bounding box center [403, 395] width 402 height 21
click at [395, 396] on textarea "Sellisel juhul soovitame telefoni ümber laadida, kasutada teist veebilehitsejat" at bounding box center [403, 395] width 402 height 21
type textarea "Sellisel juhul soovitame telefoni ümber laadida ja/või kasutada teist veebilehi…"
click at [583, 416] on span "Saada" at bounding box center [586, 414] width 29 height 9
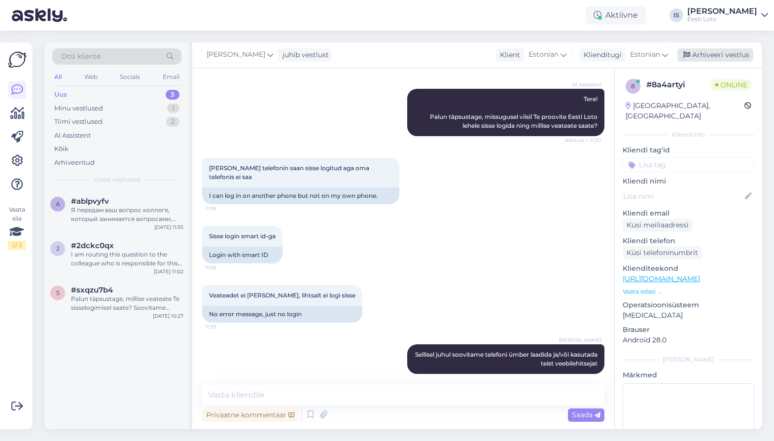
click at [739, 53] on div "Arhiveeri vestlus" at bounding box center [715, 54] width 76 height 13
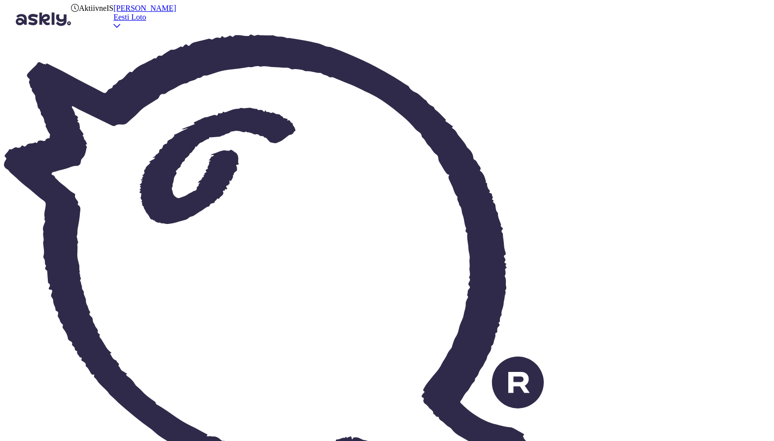
scroll to position [231, 0]
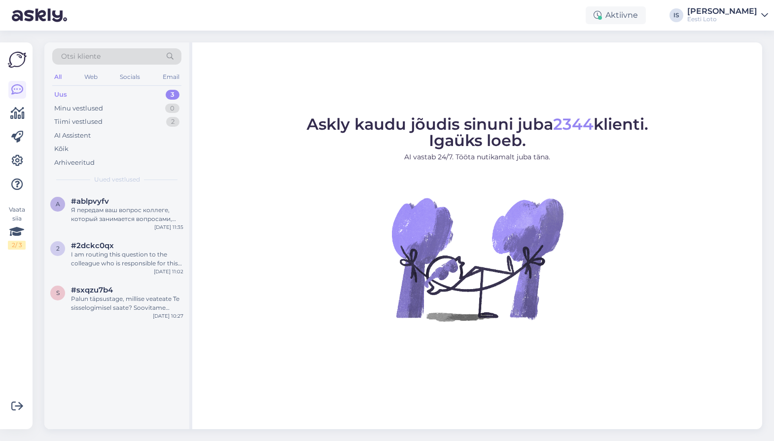
click at [81, 95] on div "Uus 3" at bounding box center [116, 95] width 129 height 14
click at [59, 93] on div "Uus" at bounding box center [60, 95] width 13 height 10
click at [162, 216] on div "Я передам ваш вопрос коллеге, который занимается вопросами, связанными с физиче…" at bounding box center [127, 215] width 112 height 18
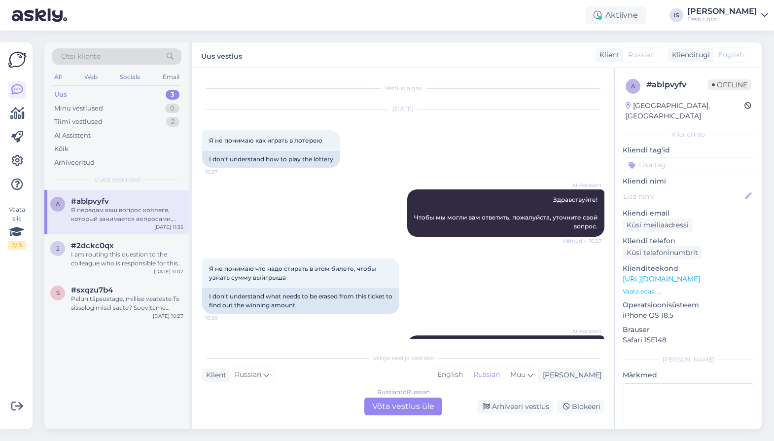
scroll to position [312, 0]
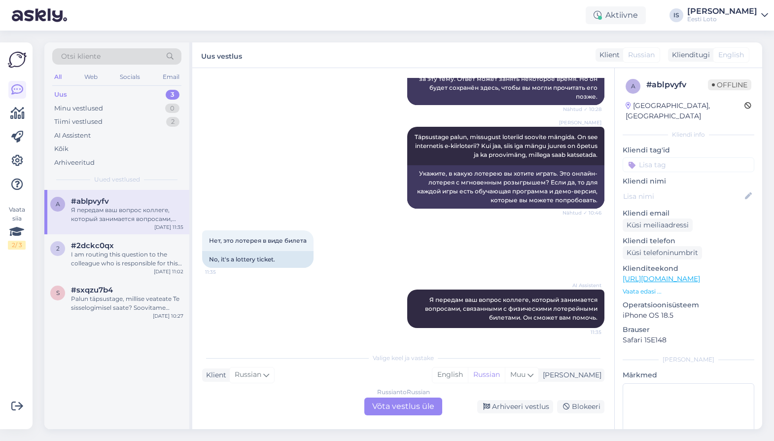
click at [70, 94] on div "Uus 3" at bounding box center [116, 95] width 129 height 14
click at [99, 257] on div "I am routing this question to the colleague who is responsible for this topic. …" at bounding box center [127, 259] width 112 height 18
